Goal: Information Seeking & Learning: Learn about a topic

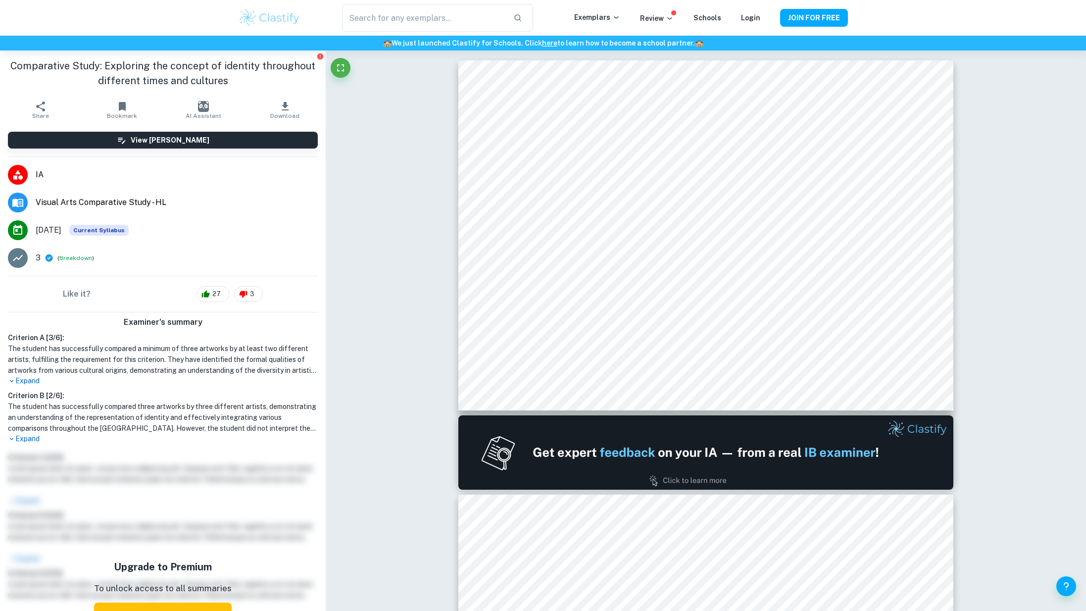
click at [105, 201] on span "Visual Arts Comparative Study - HL" at bounding box center [177, 203] width 282 height 12
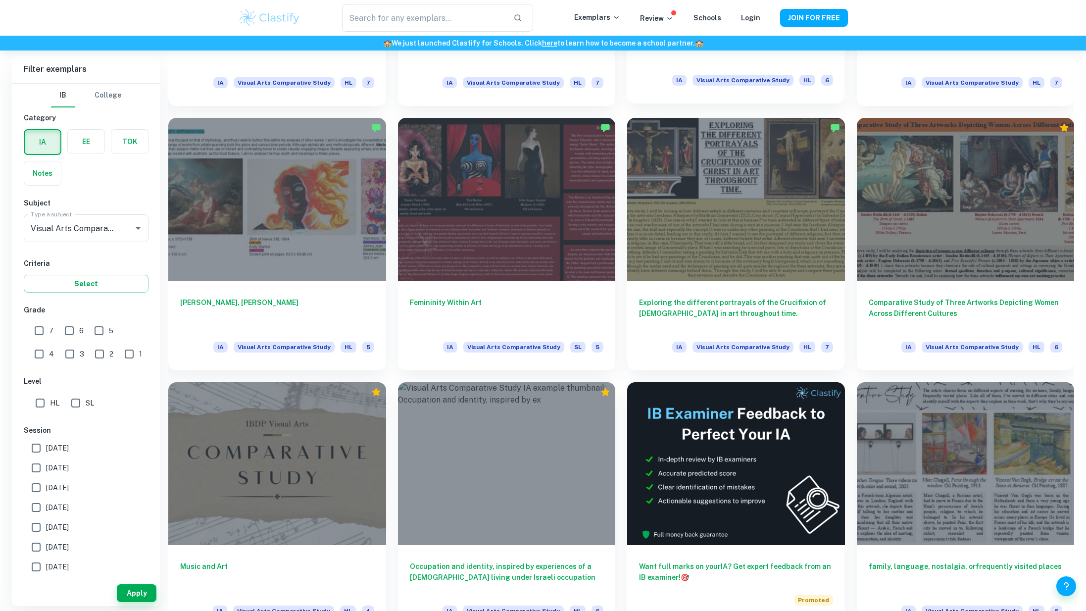
scroll to position [962, 0]
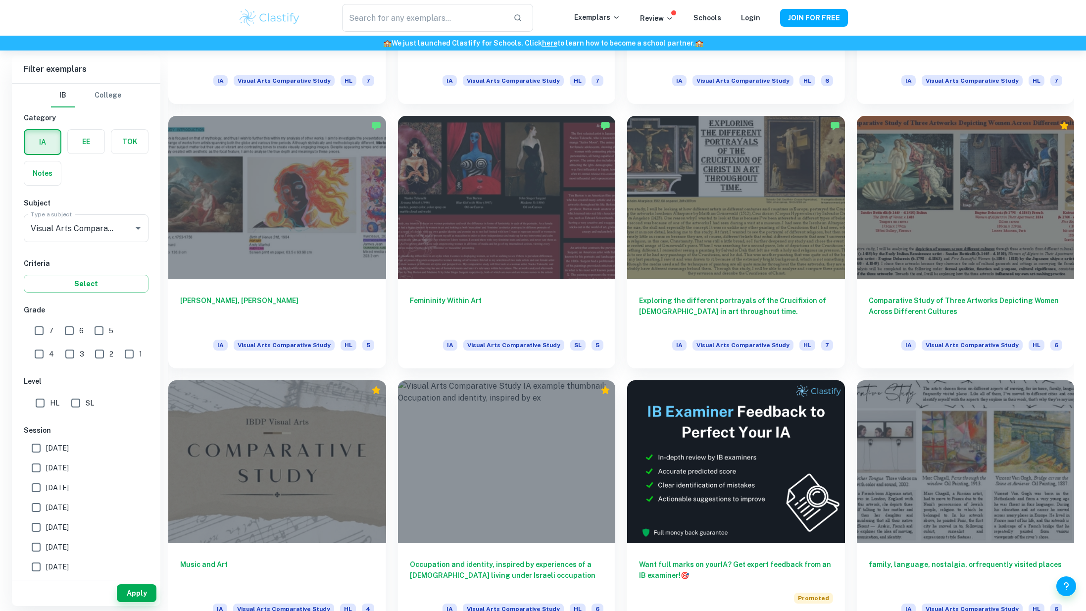
click at [905, 166] on div at bounding box center [966, 197] width 218 height 163
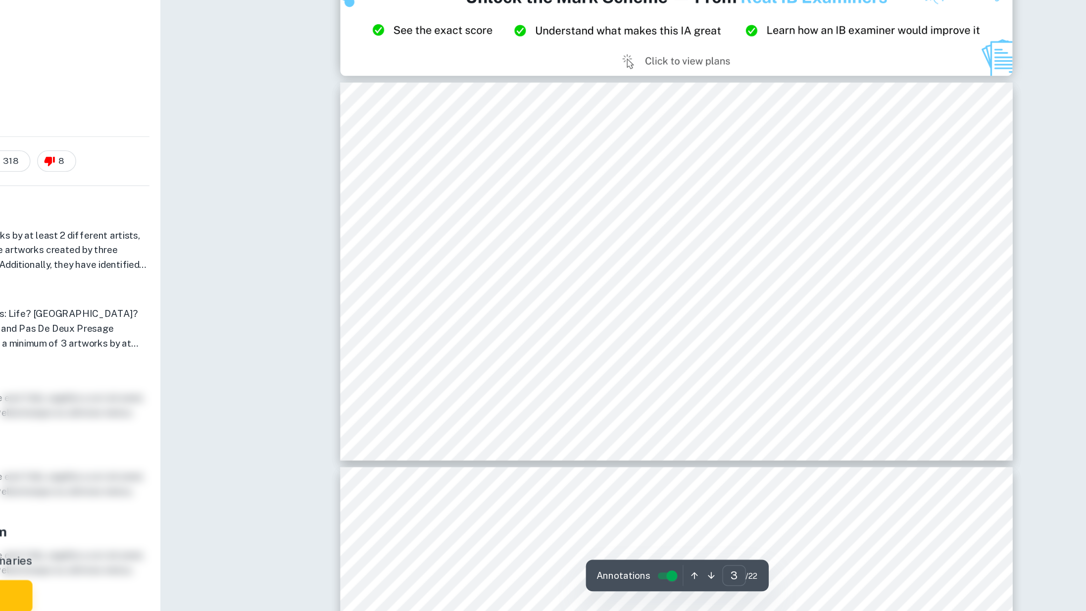
scroll to position [574, 0]
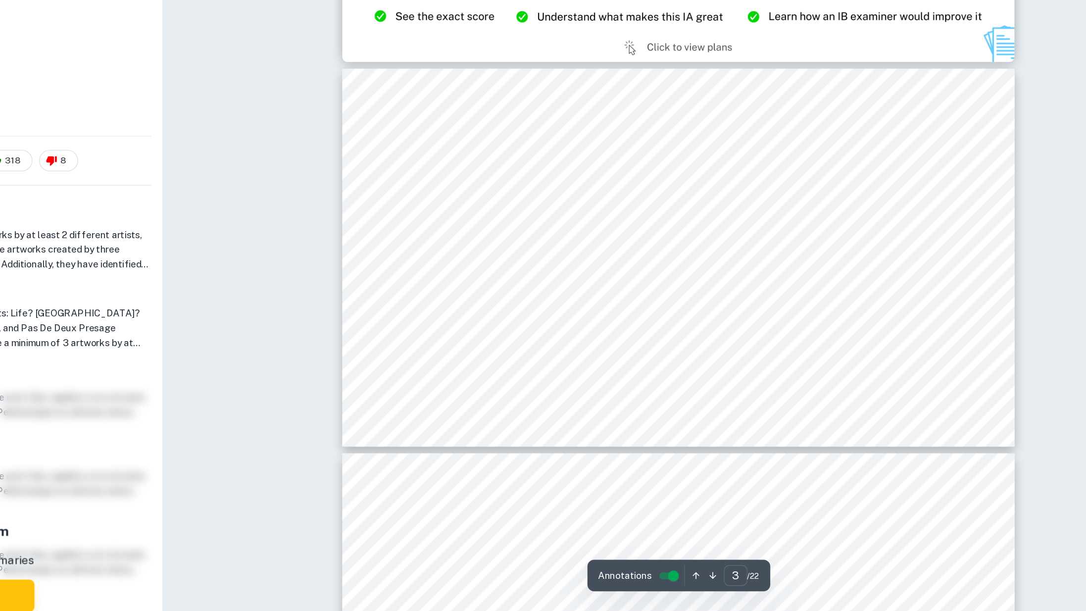
type input "4"
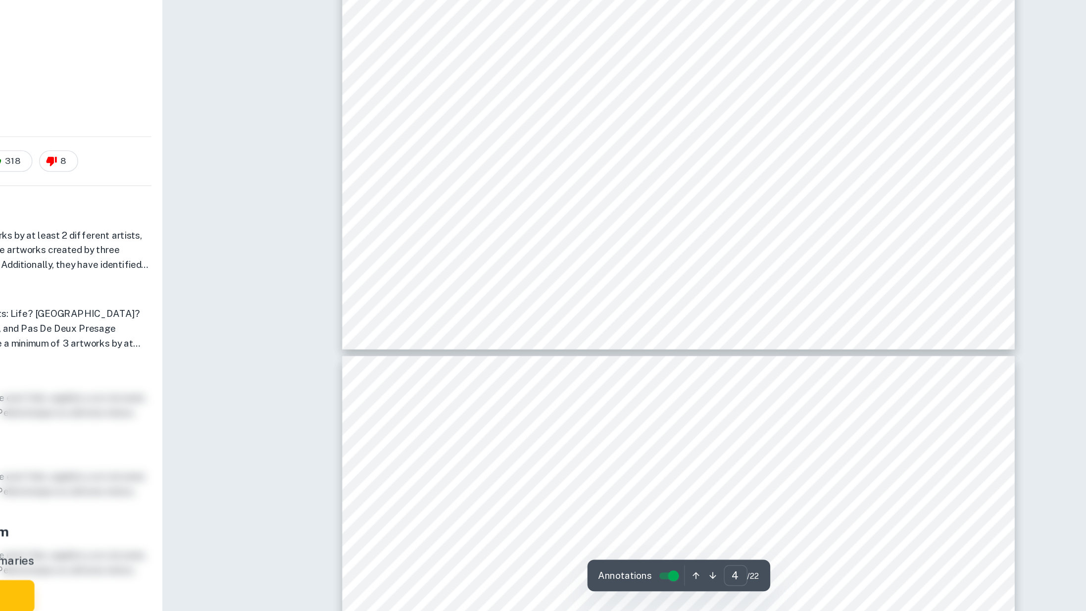
scroll to position [933, 0]
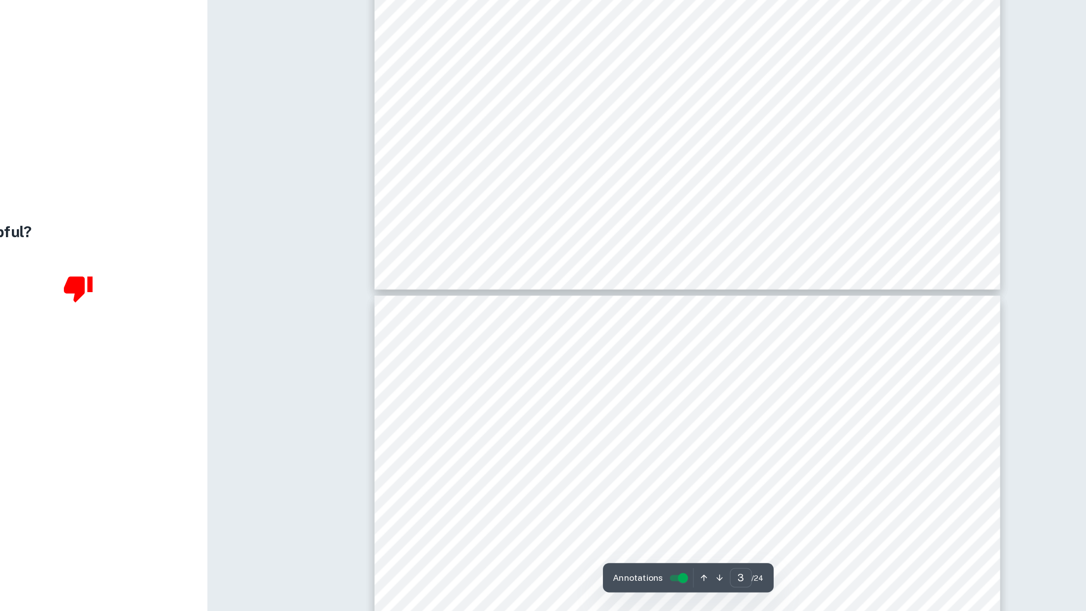
scroll to position [709, 0]
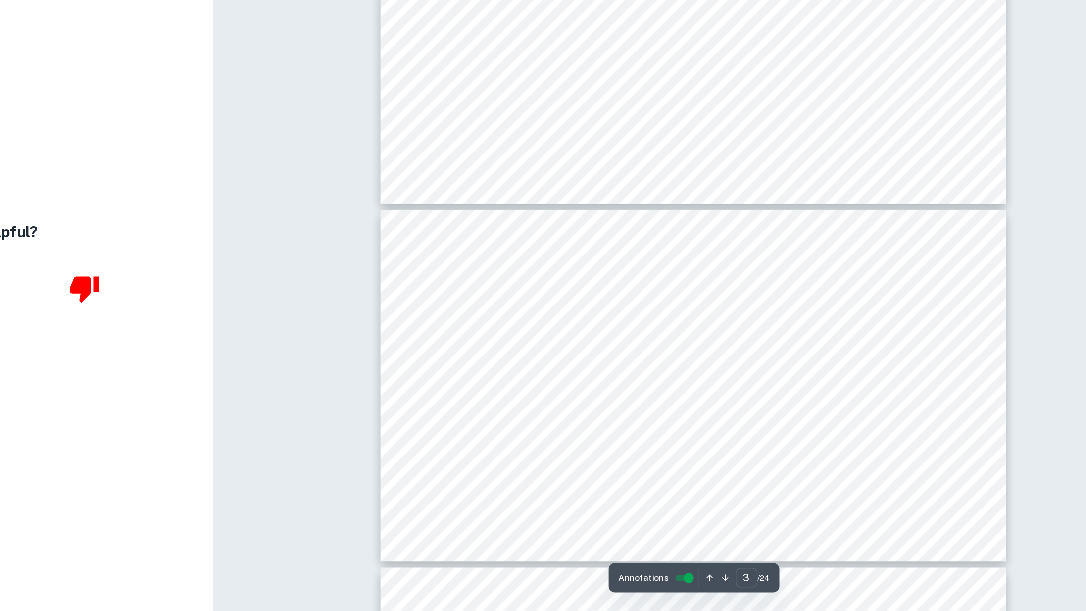
type input "4"
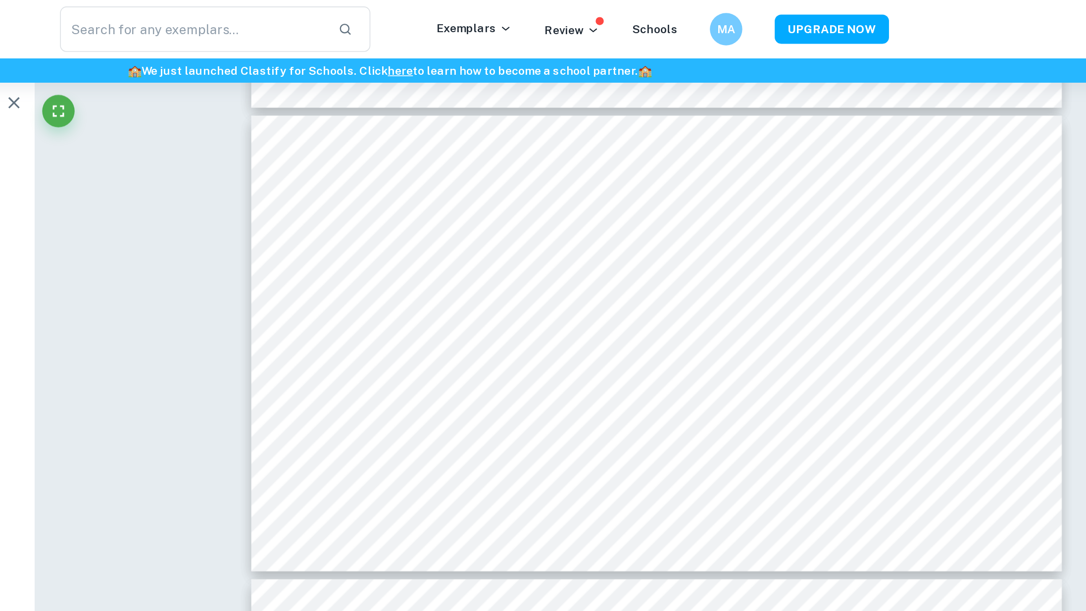
scroll to position [997, 0]
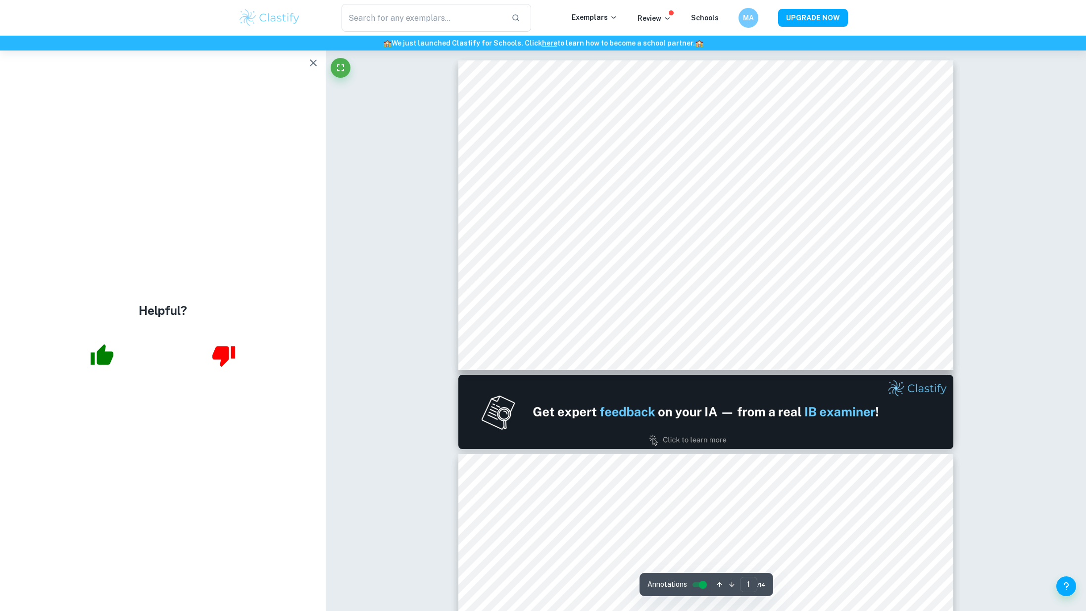
click at [312, 63] on icon "button" at bounding box center [313, 62] width 7 height 7
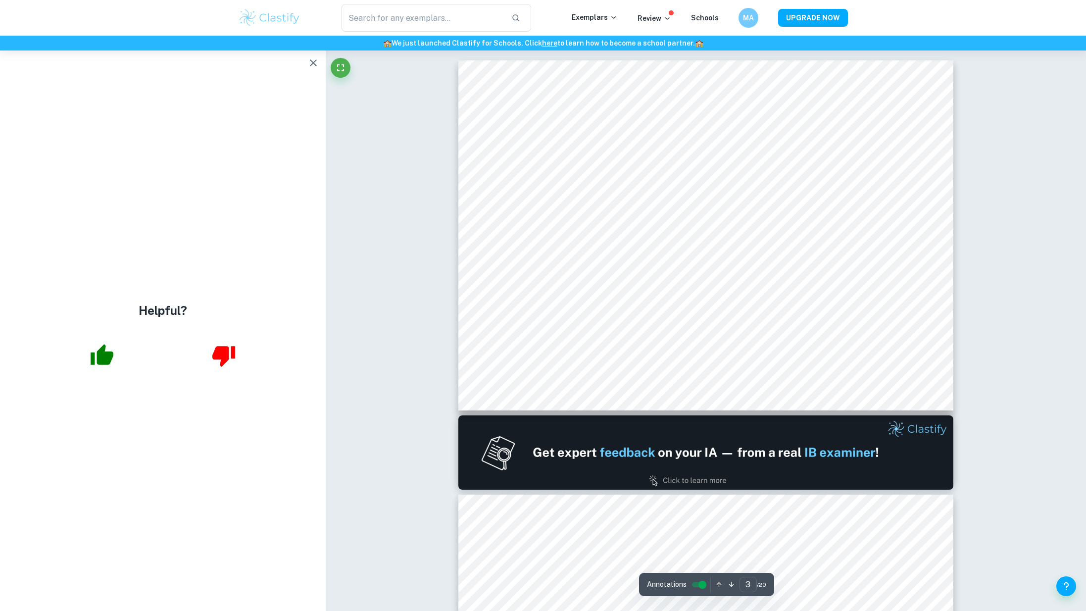
scroll to position [965, 0]
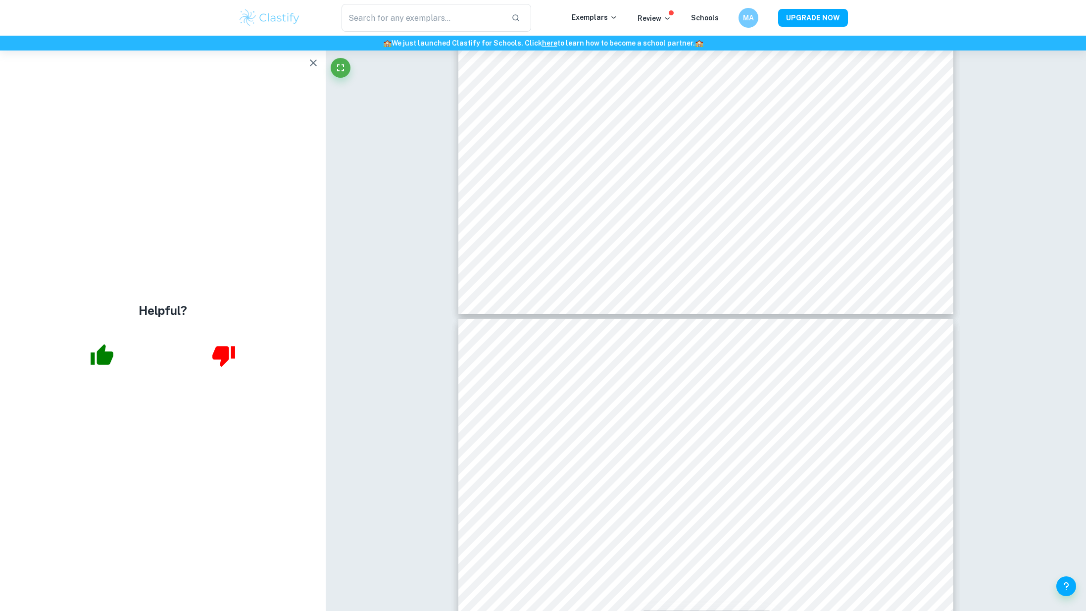
click at [313, 64] on icon "button" at bounding box center [314, 63] width 12 height 12
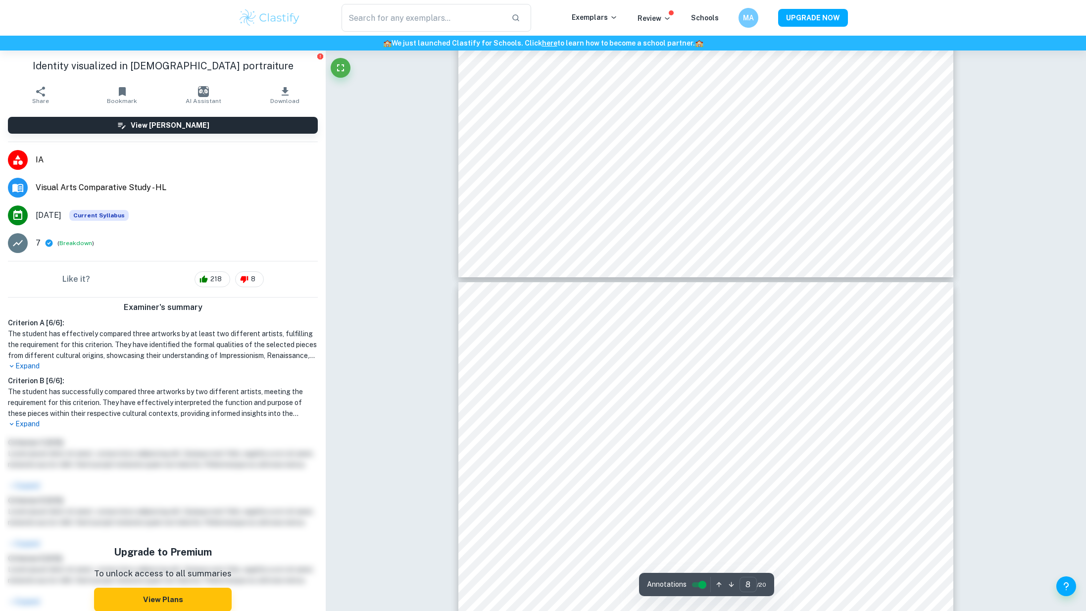
scroll to position [2471, 0]
